Goal: Information Seeking & Learning: Learn about a topic

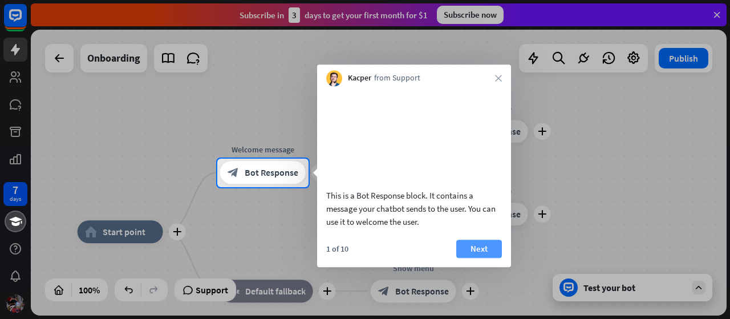
click at [485, 258] on button "Next" at bounding box center [479, 249] width 46 height 18
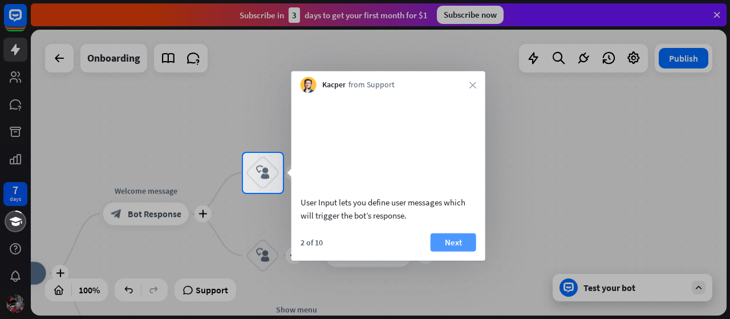
click at [453, 251] on button "Next" at bounding box center [454, 242] width 46 height 18
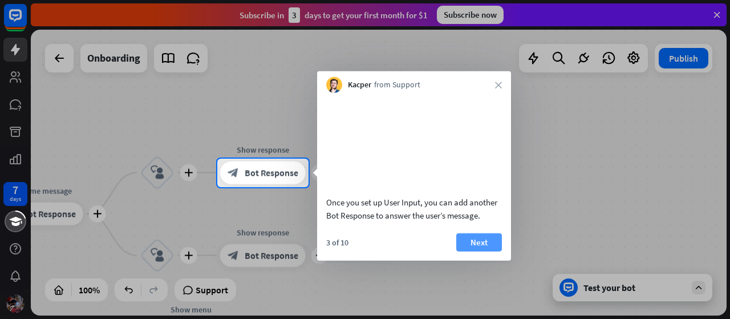
click at [463, 251] on button "Next" at bounding box center [479, 242] width 46 height 18
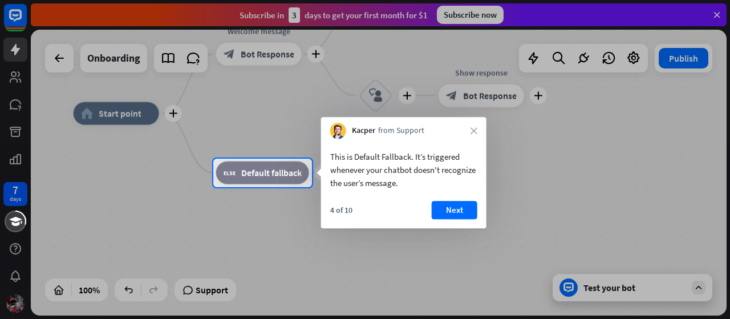
click at [632, 60] on div at bounding box center [365, 79] width 730 height 159
click at [460, 214] on button "Next" at bounding box center [455, 210] width 46 height 18
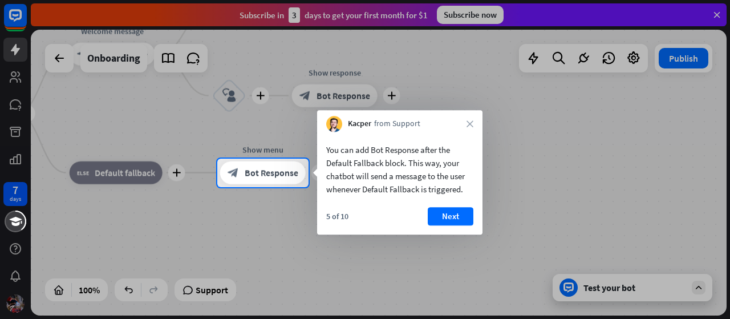
click at [460, 214] on button "Next" at bounding box center [451, 216] width 46 height 18
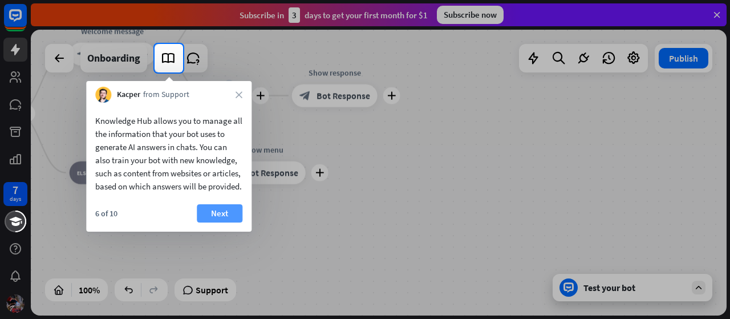
click at [216, 222] on button "Next" at bounding box center [220, 213] width 46 height 18
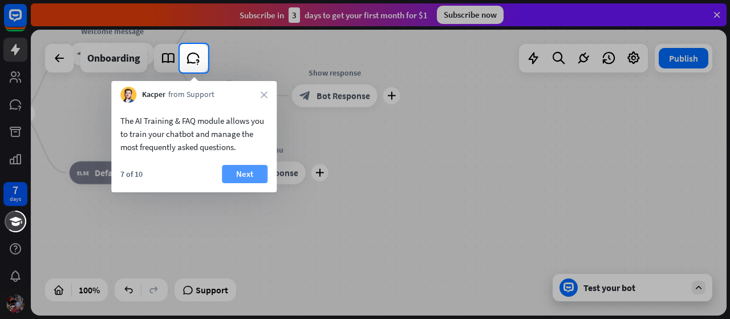
click at [246, 169] on button "Next" at bounding box center [245, 174] width 46 height 18
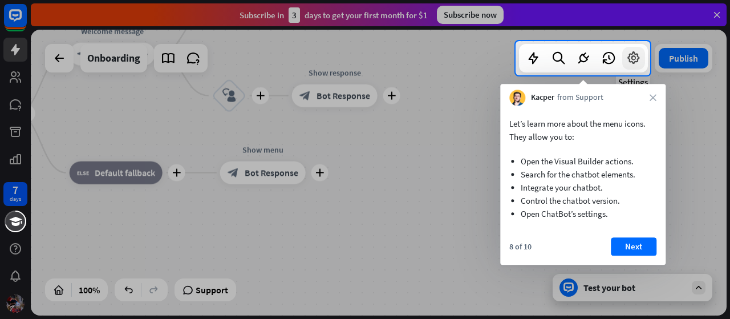
click at [630, 59] on icon at bounding box center [633, 58] width 15 height 15
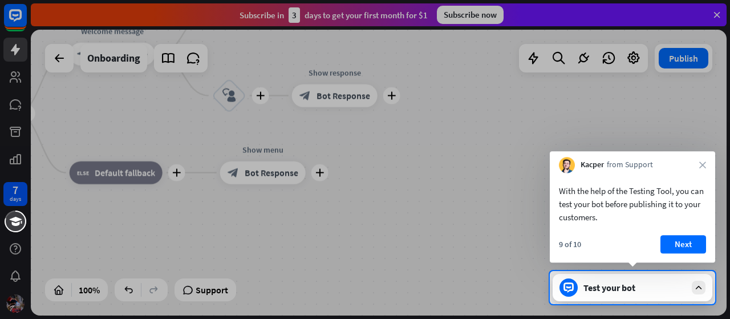
click at [631, 59] on div at bounding box center [365, 135] width 730 height 271
click at [683, 248] on button "Next" at bounding box center [684, 244] width 46 height 18
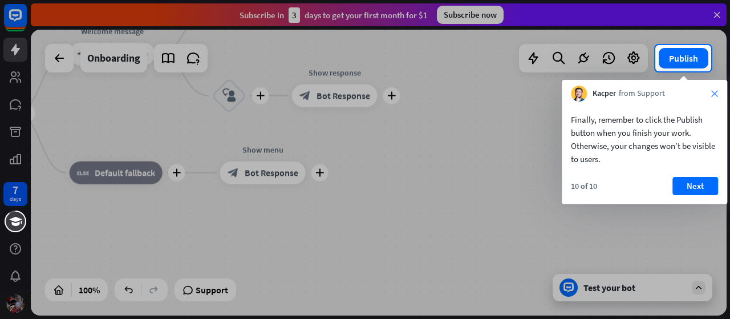
click at [716, 92] on icon "close" at bounding box center [714, 93] width 7 height 7
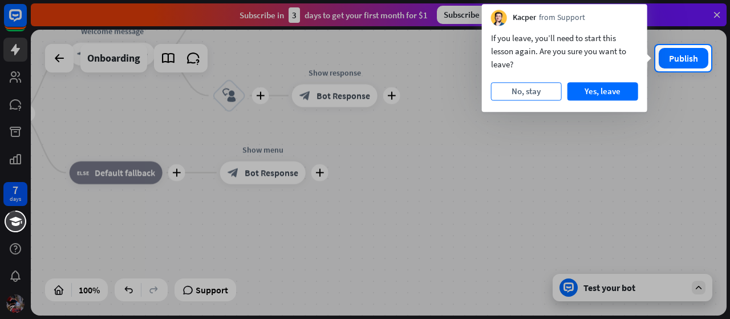
click at [540, 91] on button "No, stay" at bounding box center [526, 91] width 71 height 18
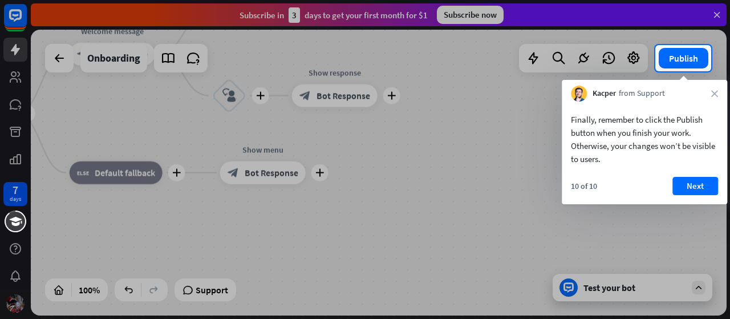
click at [634, 59] on div at bounding box center [327, 58] width 655 height 26
click at [60, 61] on div at bounding box center [327, 58] width 655 height 26
click at [14, 70] on div at bounding box center [327, 58] width 655 height 26
click at [17, 52] on div at bounding box center [327, 58] width 655 height 26
click at [694, 187] on button "Next" at bounding box center [696, 186] width 46 height 18
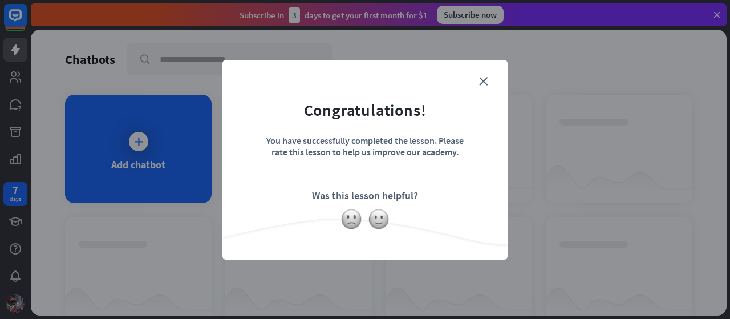
click at [390, 281] on div "close Congratulations! You have successfully completed the lesson. Please rate …" at bounding box center [365, 159] width 730 height 319
click at [483, 80] on icon "close" at bounding box center [483, 81] width 9 height 9
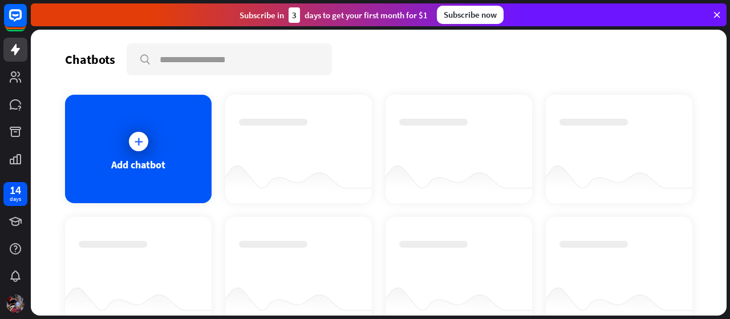
click at [716, 12] on icon at bounding box center [717, 15] width 10 height 10
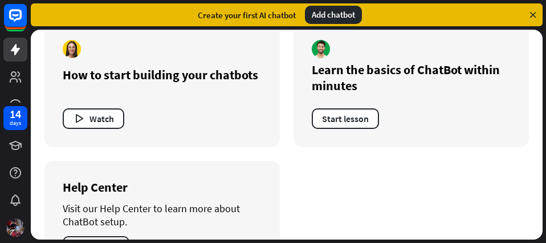
scroll to position [516, 0]
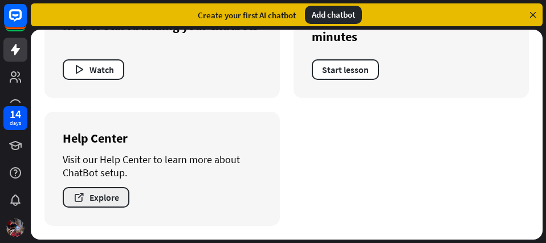
click at [111, 204] on button "Explore" at bounding box center [96, 197] width 67 height 21
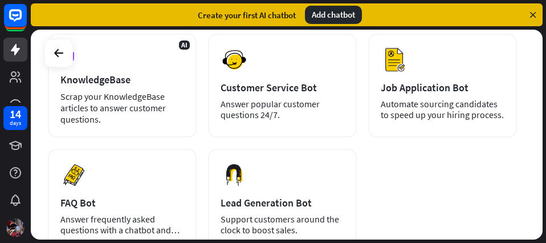
scroll to position [220, 0]
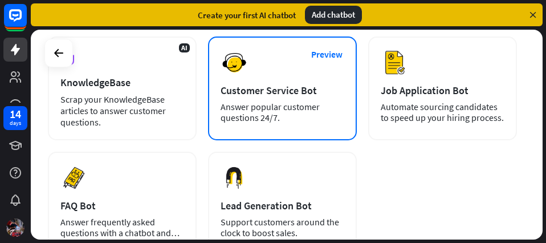
click at [288, 99] on div "Preview Customer Service Bot Answer popular customer questions 24/7." at bounding box center [282, 89] width 149 height 104
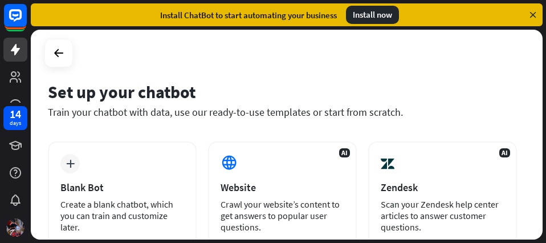
click at [388, 10] on div "Install now" at bounding box center [372, 15] width 53 height 18
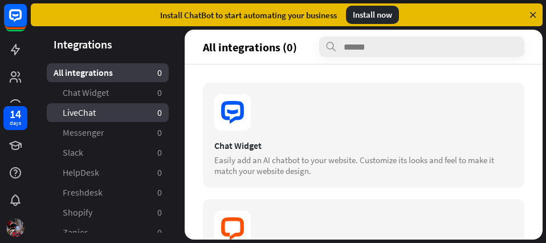
click at [86, 114] on span "LiveChat" at bounding box center [79, 113] width 33 height 12
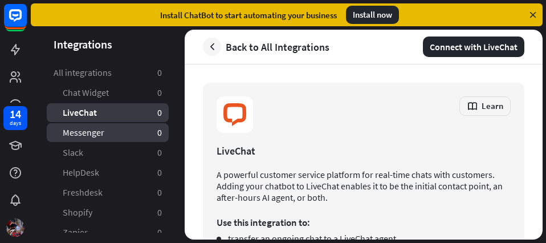
click at [90, 132] on span "Messenger" at bounding box center [84, 133] width 42 height 12
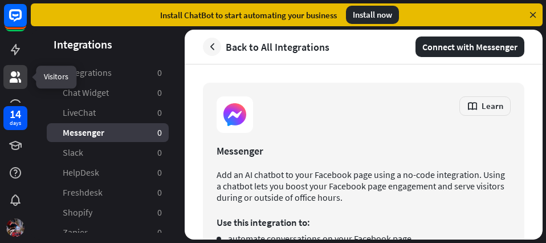
click at [21, 74] on icon at bounding box center [16, 77] width 14 height 14
